Goal: Navigation & Orientation: Understand site structure

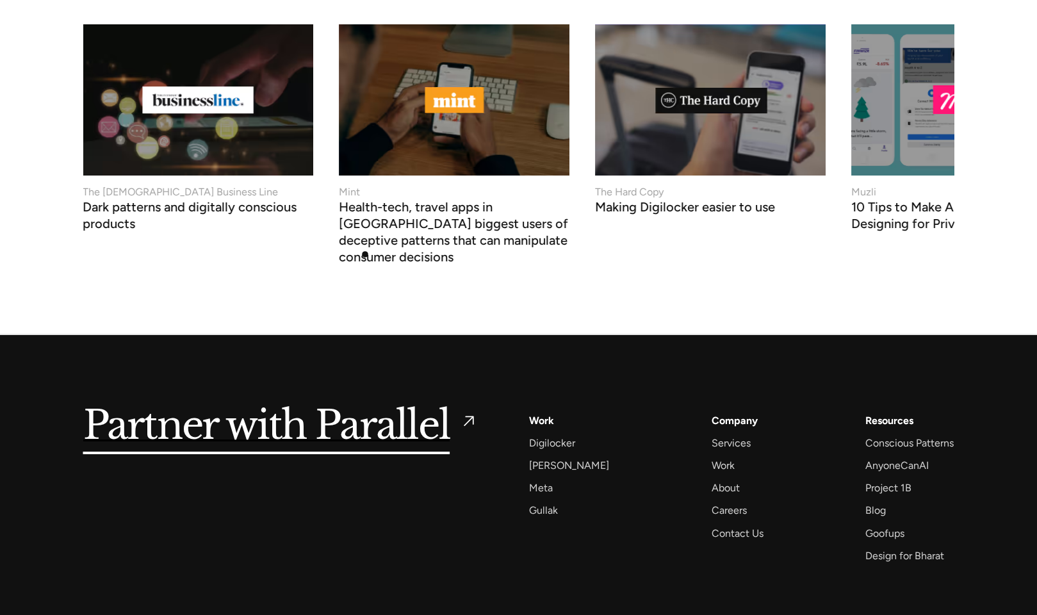
scroll to position [5425, 0]
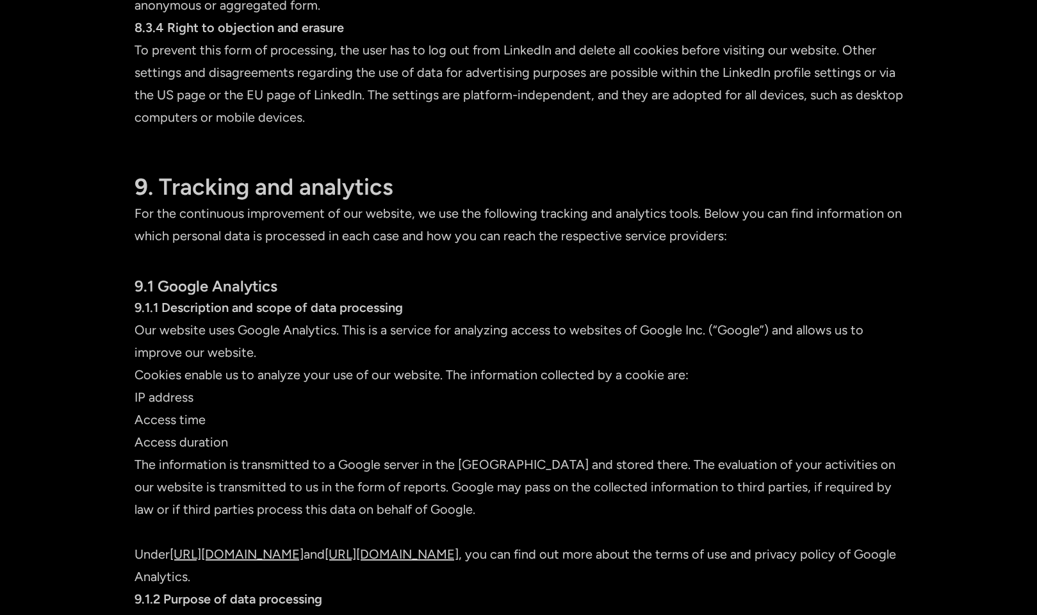
scroll to position [6954, 0]
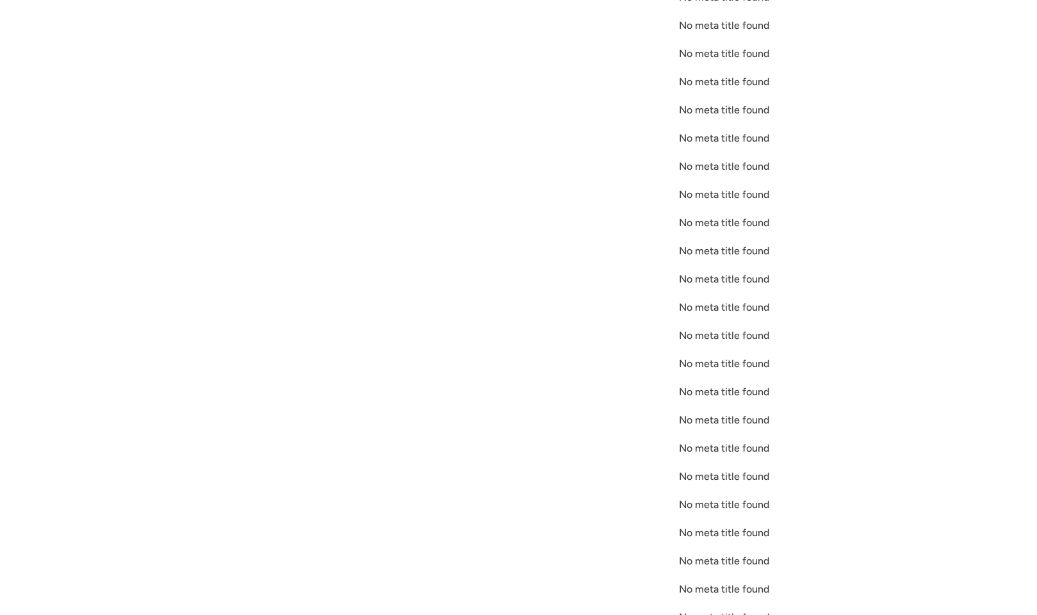
scroll to position [2410, 0]
